Goal: Navigation & Orientation: Find specific page/section

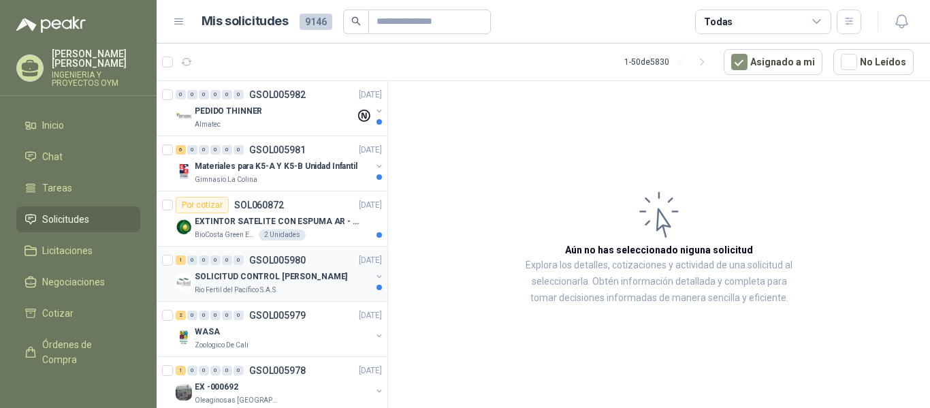
click at [311, 283] on p "SOLICITUD CONTROL [PERSON_NAME]" at bounding box center [271, 276] width 153 height 13
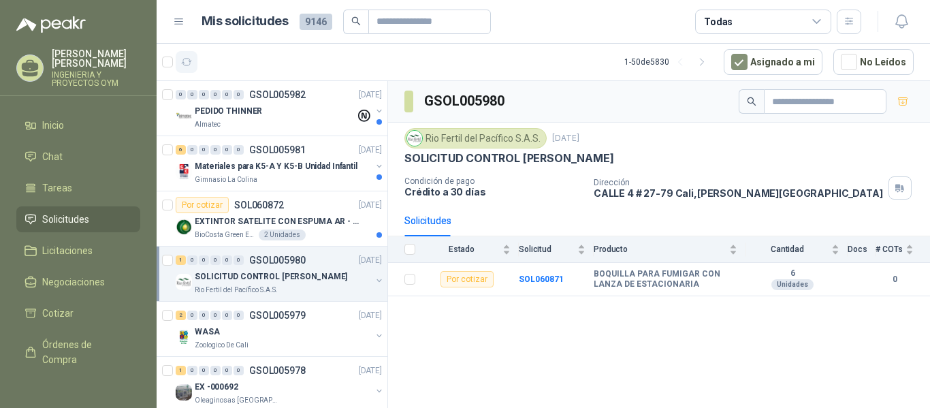
click at [183, 52] on button "button" at bounding box center [187, 62] width 22 height 22
click at [280, 227] on p "EXTINTOR SATELITE CON ESPUMA AR - AFFF" at bounding box center [280, 221] width 170 height 13
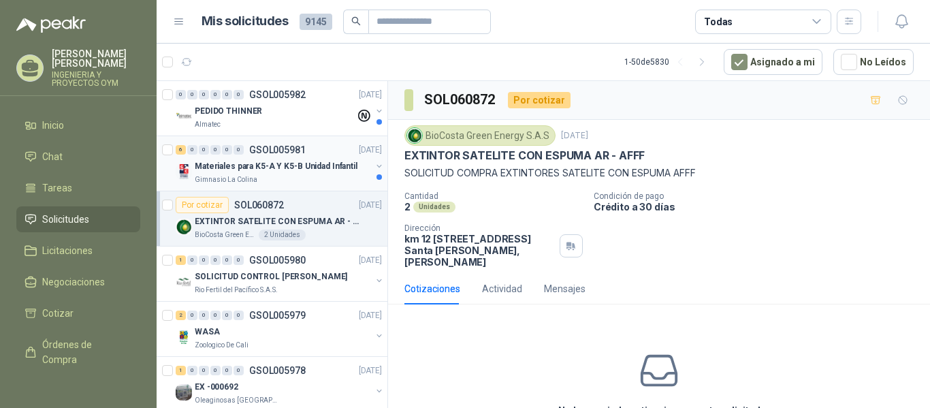
click at [264, 168] on p "Materiales para K5-A Y K5-B Unidad Infantil" at bounding box center [276, 166] width 163 height 13
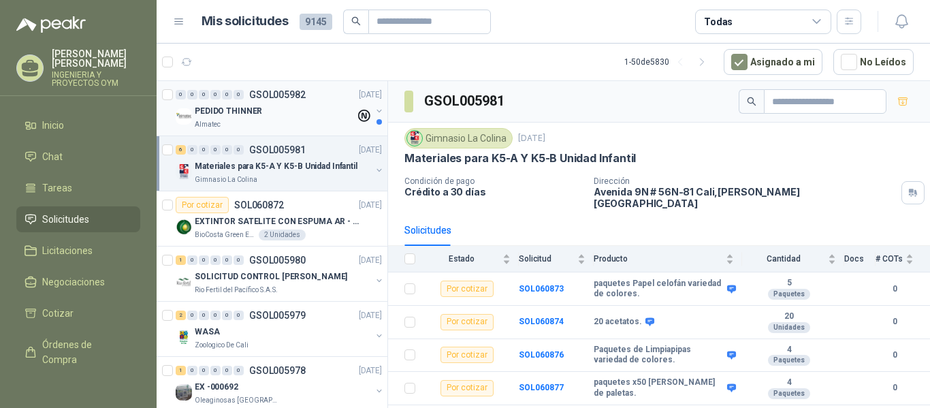
click at [264, 116] on div "PEDIDO THINNER" at bounding box center [275, 111] width 161 height 16
